Goal: Transaction & Acquisition: Purchase product/service

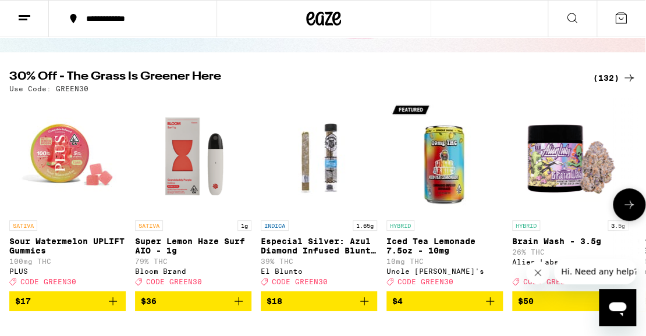
scroll to position [101, 0]
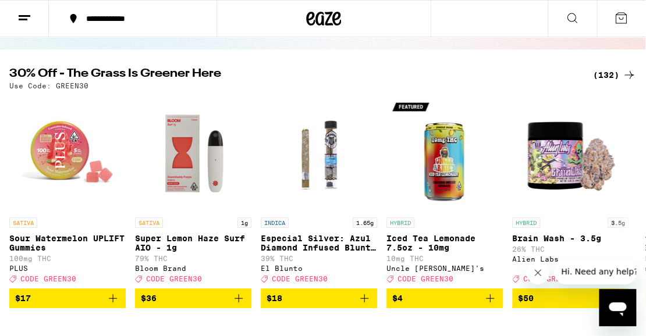
click at [601, 79] on div "(132)" at bounding box center [614, 75] width 43 height 14
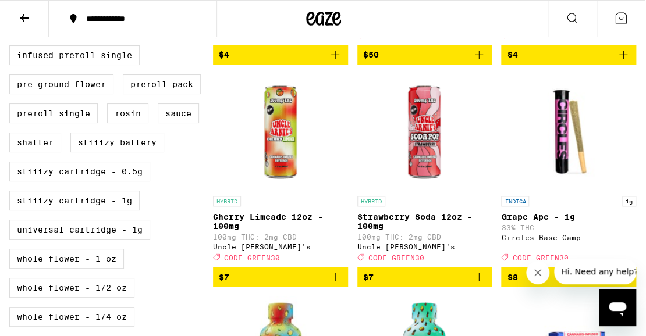
scroll to position [538, 0]
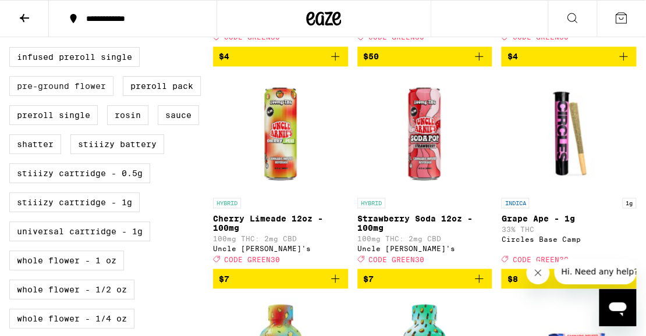
click at [61, 96] on label "Pre-ground Flower" at bounding box center [61, 86] width 104 height 20
checkbox input "true"
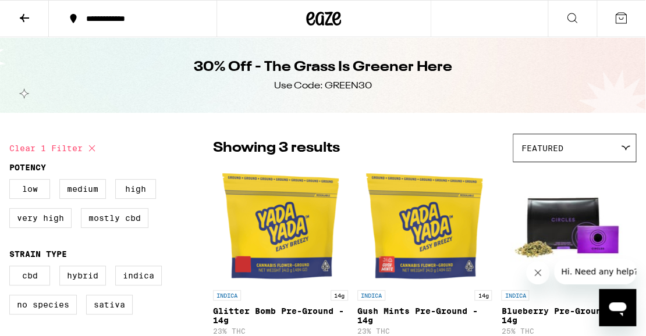
click at [27, 22] on icon at bounding box center [24, 18] width 14 height 14
click at [15, 15] on button at bounding box center [24, 19] width 49 height 37
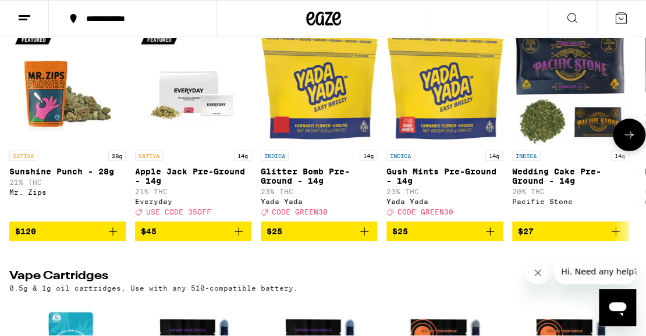
scroll to position [1497, 0]
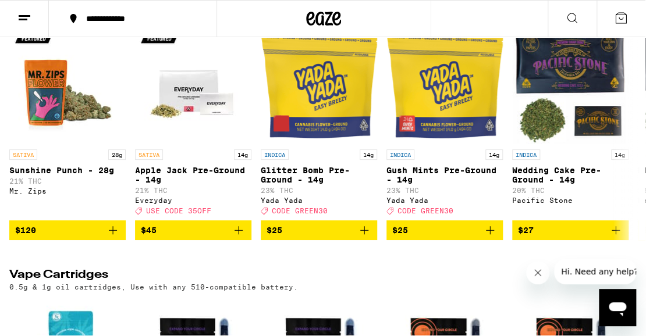
click at [612, 14] on div "(118)" at bounding box center [614, 7] width 43 height 14
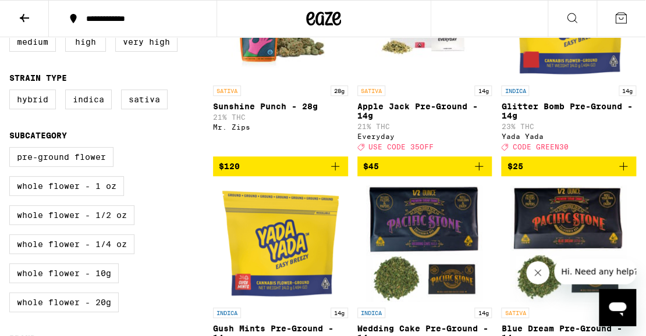
scroll to position [203, 0]
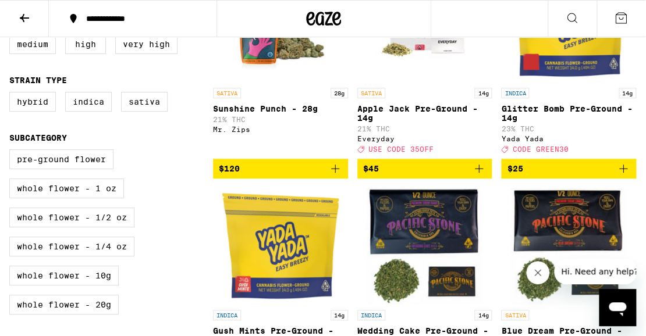
click at [622, 175] on icon "Add to bag" at bounding box center [623, 169] width 14 height 14
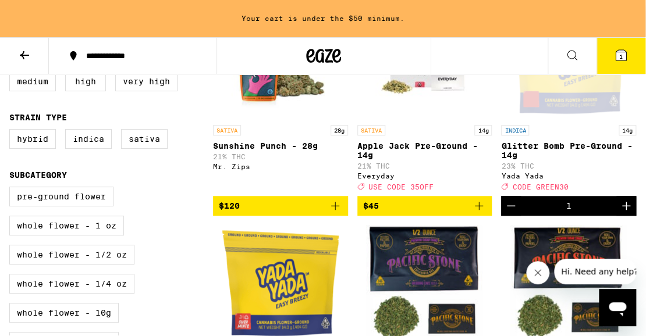
click at [16, 52] on button at bounding box center [24, 56] width 49 height 37
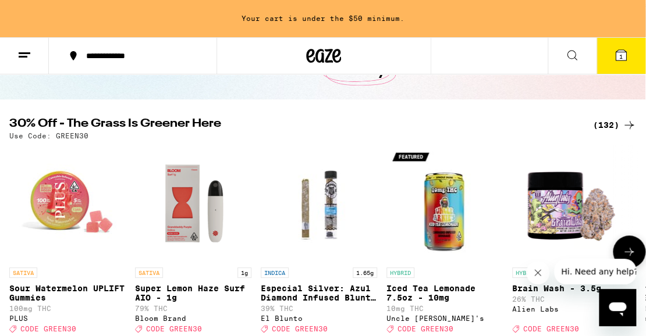
scroll to position [89, 0]
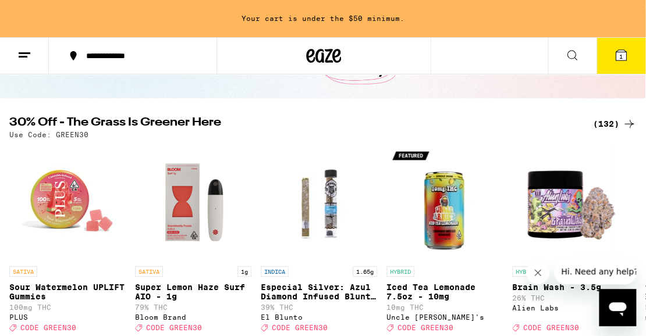
click at [609, 123] on div "(132)" at bounding box center [614, 124] width 43 height 14
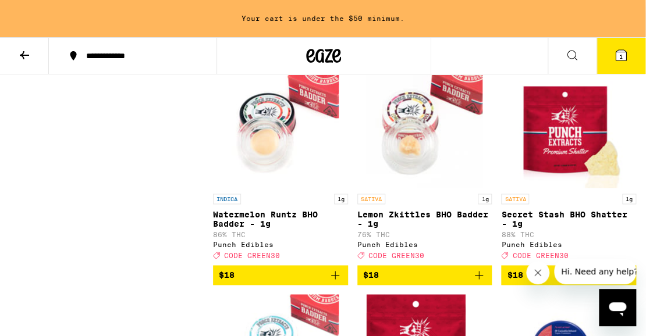
scroll to position [2027, 0]
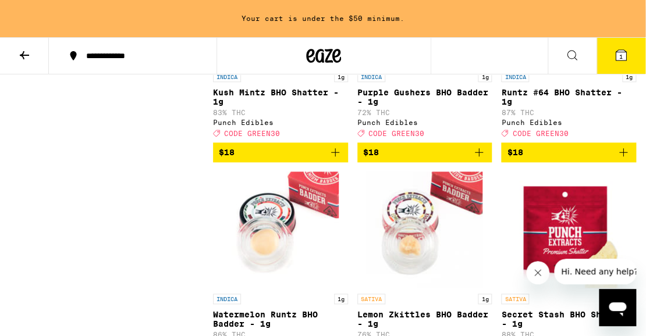
click at [30, 49] on icon at bounding box center [24, 55] width 14 height 14
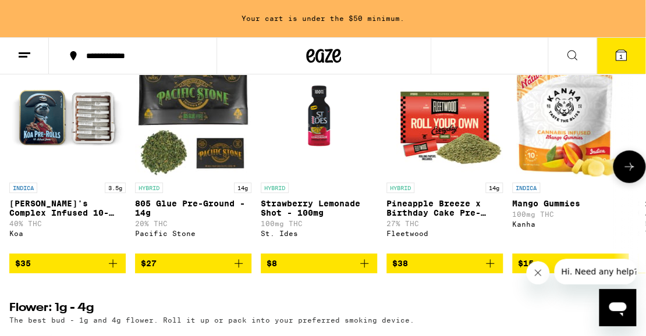
scroll to position [959, 0]
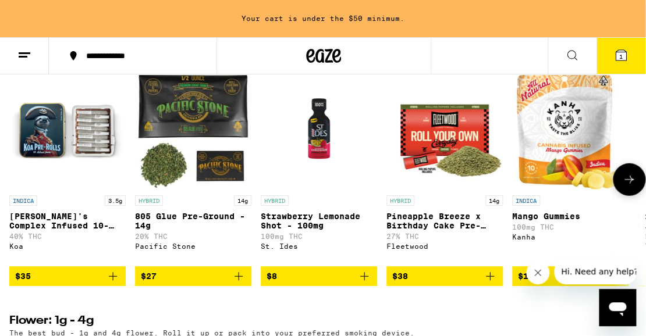
click at [363, 232] on div "HYBRID Strawberry Lemonade Shot - 100mg 100mg THC St. Ides" at bounding box center [319, 228] width 116 height 65
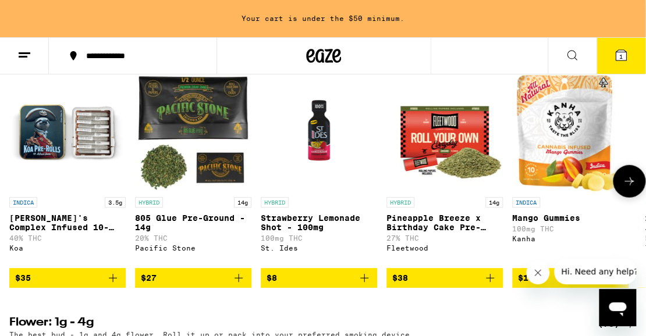
scroll to position [946, 0]
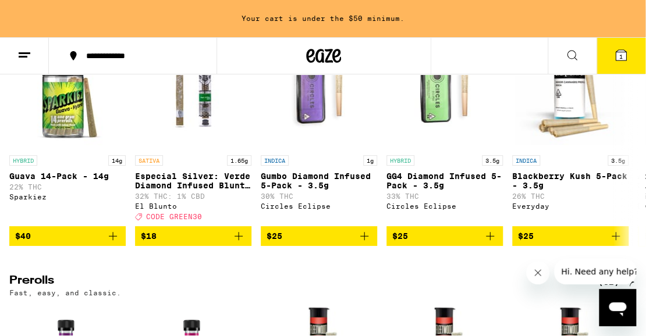
scroll to position [3244, 0]
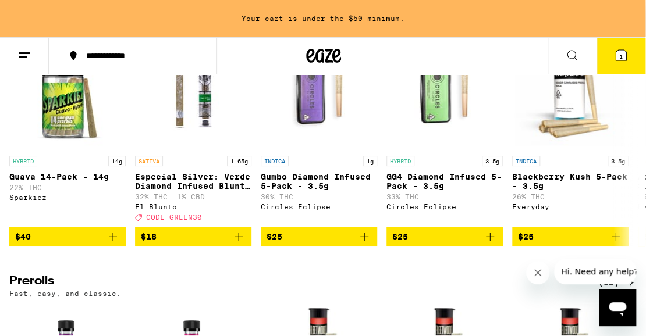
click at [620, 20] on div "(82)" at bounding box center [617, 13] width 38 height 14
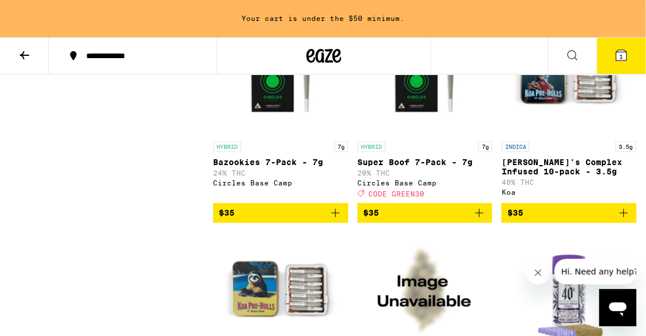
scroll to position [1916, 0]
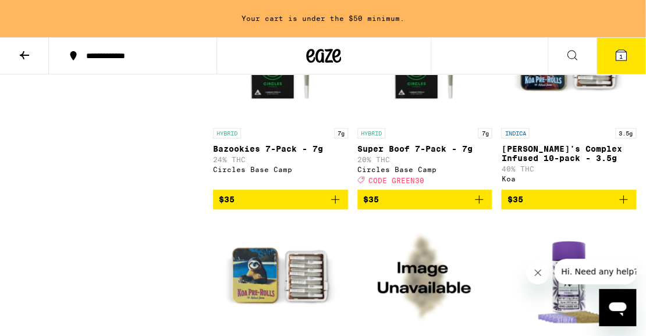
click at [626, 207] on icon "Add to bag" at bounding box center [623, 200] width 14 height 14
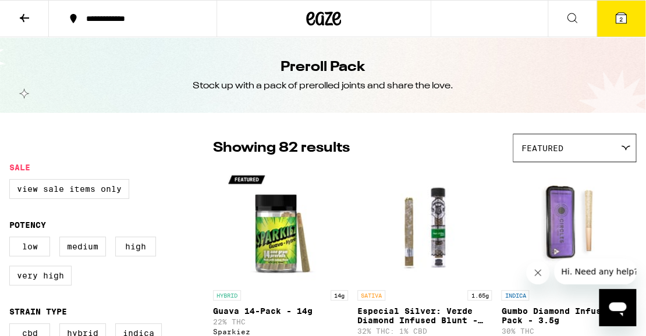
scroll to position [0, 0]
click at [30, 19] on icon at bounding box center [24, 18] width 14 height 14
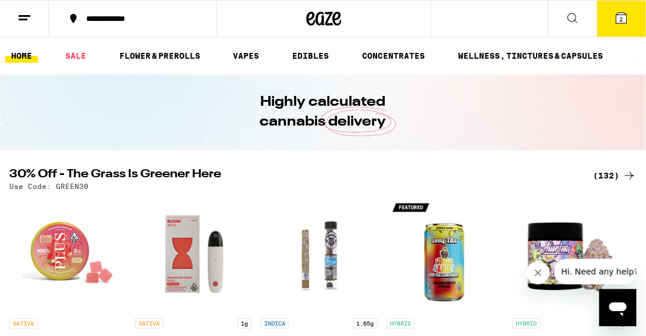
click at [627, 16] on icon at bounding box center [621, 18] width 14 height 14
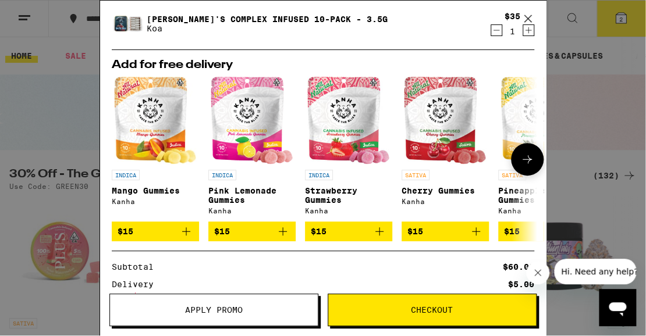
scroll to position [74, 0]
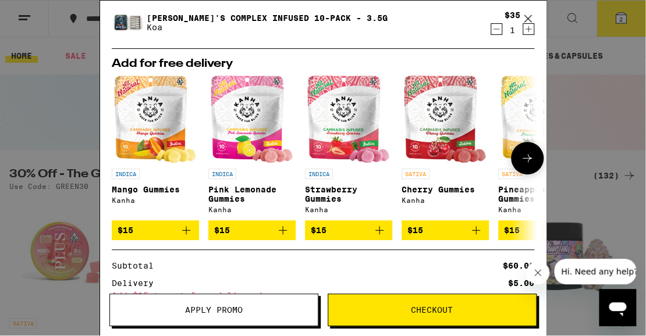
click at [526, 163] on icon at bounding box center [527, 158] width 14 height 14
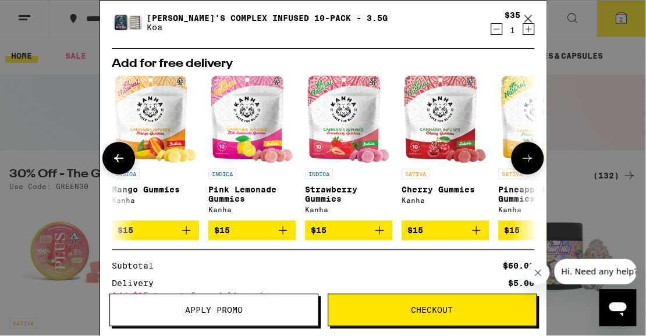
scroll to position [0, 237]
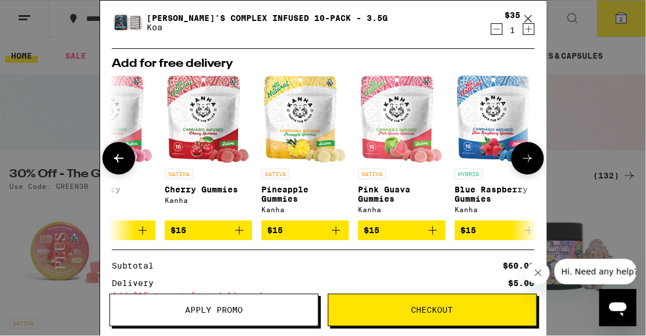
click at [526, 163] on icon at bounding box center [527, 158] width 14 height 14
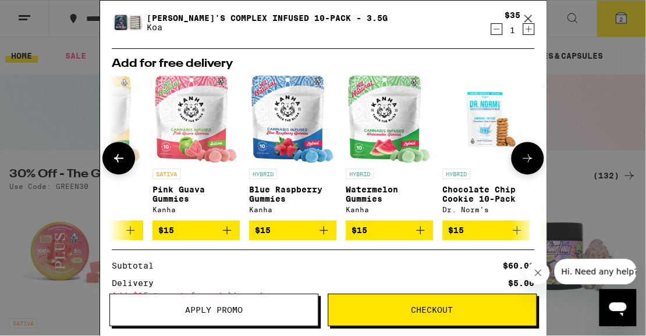
scroll to position [0, 473]
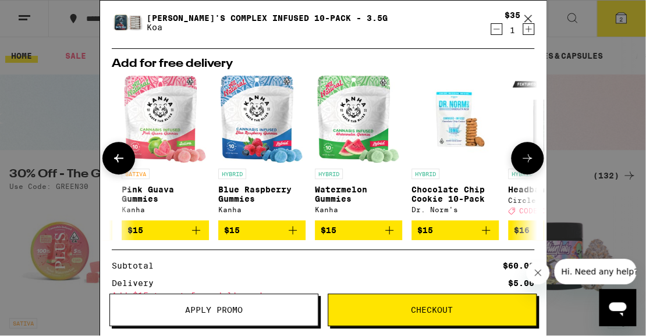
click at [196, 234] on icon "Add to bag" at bounding box center [196, 231] width 14 height 14
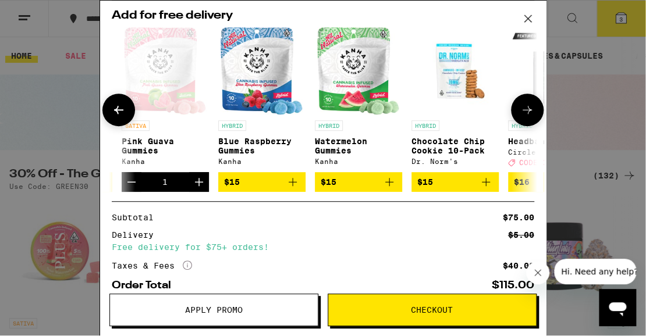
scroll to position [175, 0]
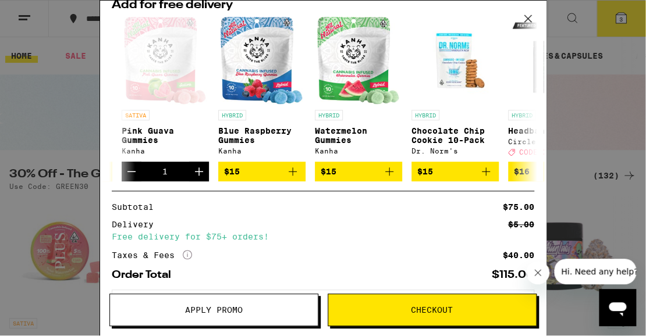
click at [266, 305] on button "Apply Promo" at bounding box center [213, 310] width 209 height 33
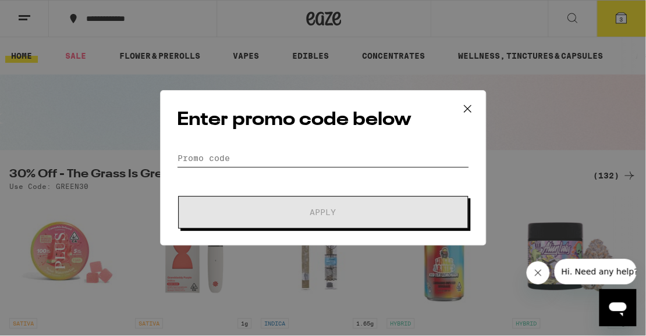
click at [307, 155] on input "Promo Code" at bounding box center [323, 158] width 292 height 17
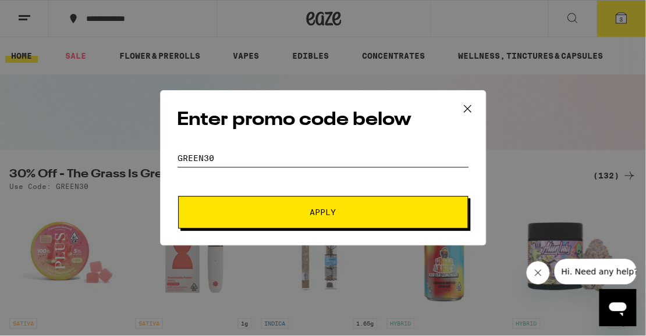
type input "green30"
click at [334, 205] on button "Apply" at bounding box center [323, 212] width 290 height 33
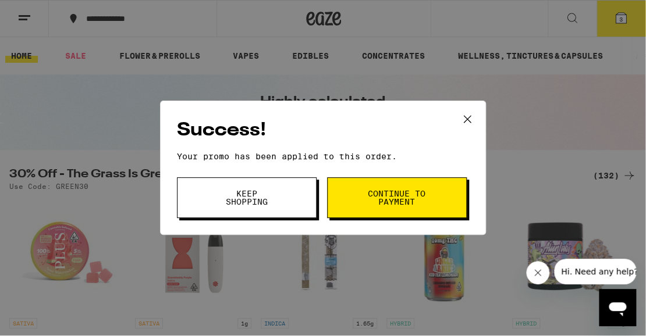
click at [377, 200] on span "Continue to payment" at bounding box center [396, 198] width 59 height 16
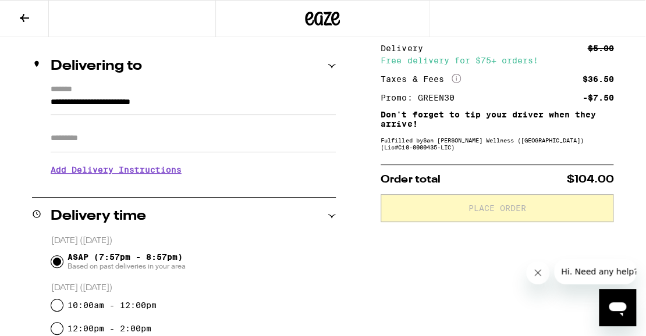
scroll to position [122, 0]
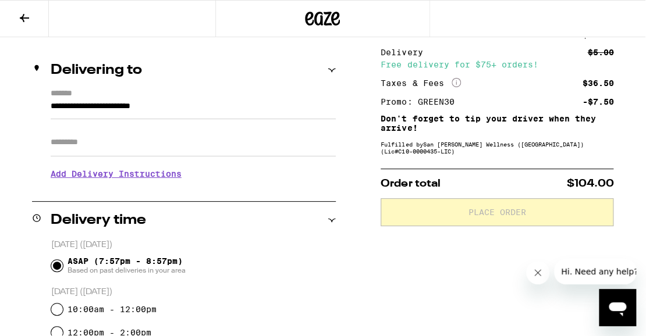
click at [197, 146] on input "Apt/Suite" at bounding box center [193, 143] width 285 height 28
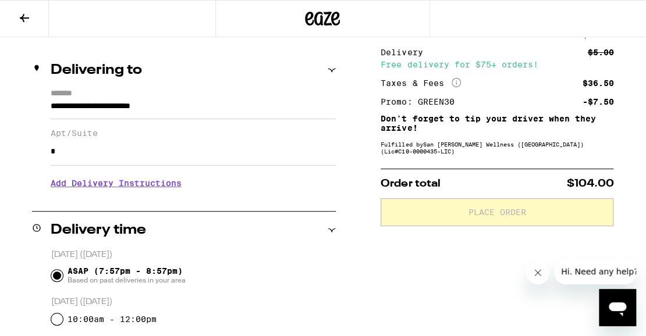
type input "*"
click at [174, 186] on h3 "Add Delivery Instructions" at bounding box center [193, 183] width 285 height 27
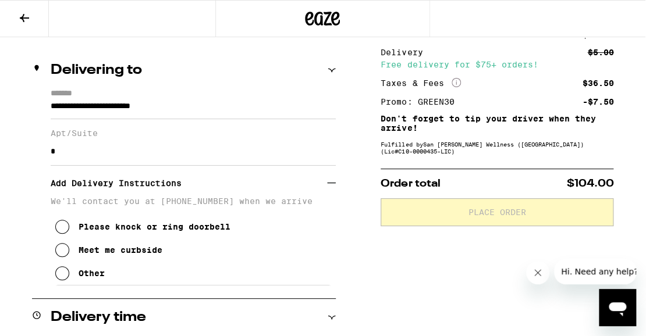
click at [65, 253] on icon at bounding box center [62, 250] width 14 height 14
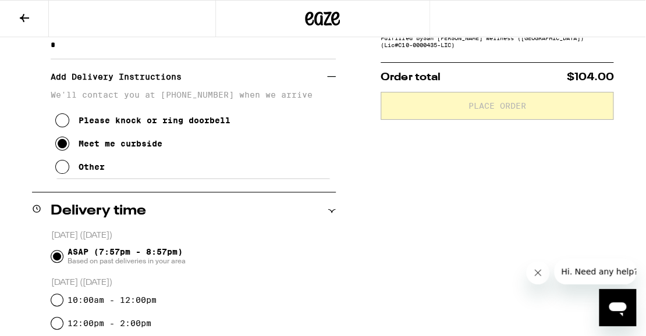
scroll to position [225, 0]
